Goal: Navigation & Orientation: Find specific page/section

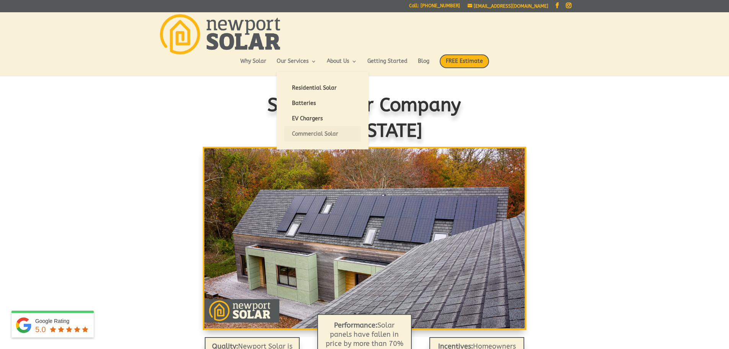
click at [314, 132] on link "Commercial Solar" at bounding box center [322, 133] width 77 height 15
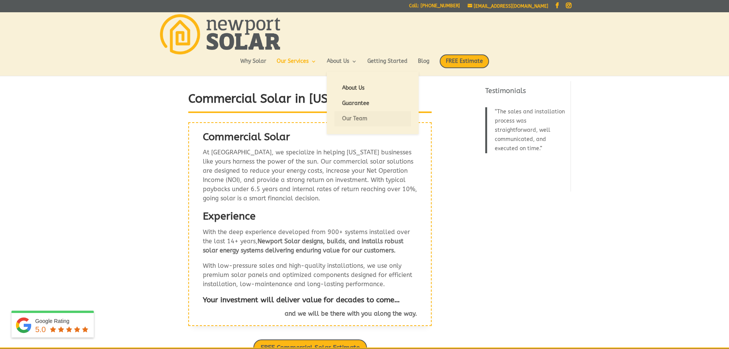
click at [365, 117] on link "Our Team" at bounding box center [372, 118] width 77 height 15
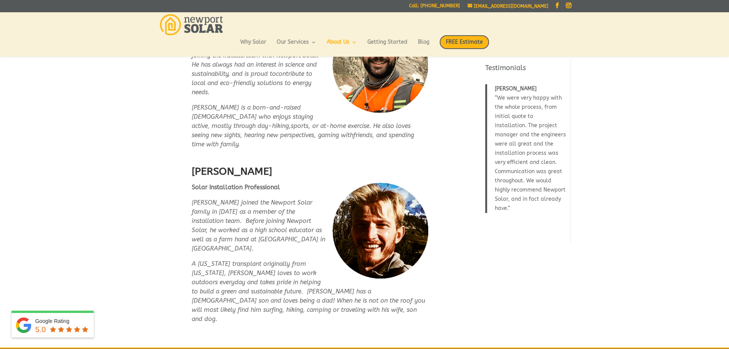
scroll to position [1816, 0]
